Goal: Find specific page/section: Find specific page/section

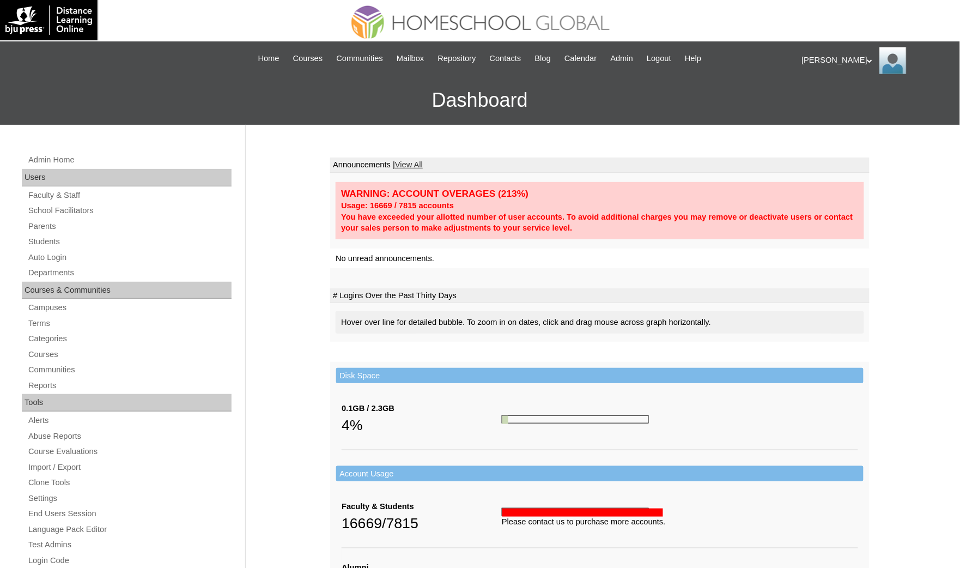
click at [5, 468] on div "Admin Home Users Faculty & Staff School Facilitators Parents Students Auto Logi…" at bounding box center [480, 501] width 960 height 752
click at [75, 241] on link "Students" at bounding box center [129, 242] width 204 height 14
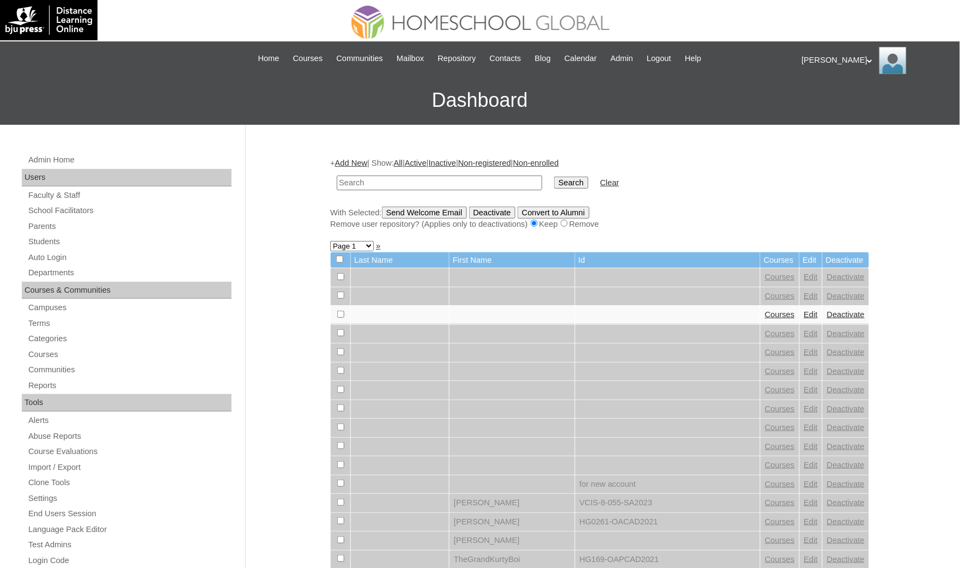
click at [371, 179] on input "text" at bounding box center [439, 182] width 205 height 15
paste input "[PERSON_NAME]"
type input "[PERSON_NAME]"
click at [554, 177] on input "Search" at bounding box center [571, 183] width 34 height 12
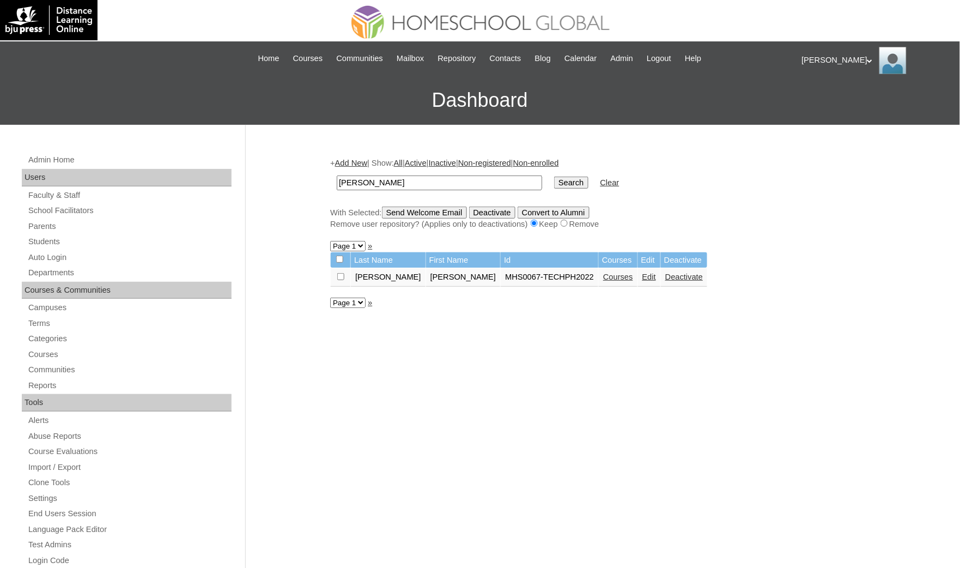
drag, startPoint x: 5, startPoint y: 392, endPoint x: 25, endPoint y: 392, distance: 19.6
click at [5, 391] on div "Admin Home Users Faculty & Staff School Facilitators Parents Students Auto Logi…" at bounding box center [480, 501] width 960 height 752
click at [603, 273] on link "Courses" at bounding box center [618, 276] width 30 height 9
